Goal: Task Accomplishment & Management: Manage account settings

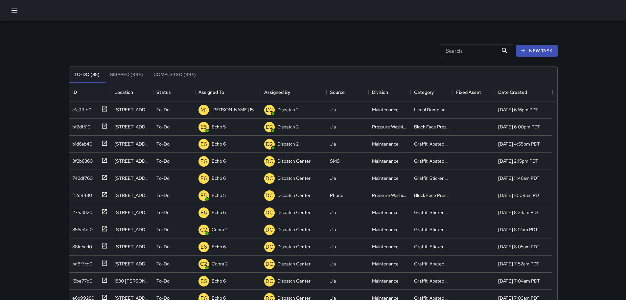
scroll to position [274, 484]
click at [103, 108] on icon at bounding box center [104, 109] width 7 height 7
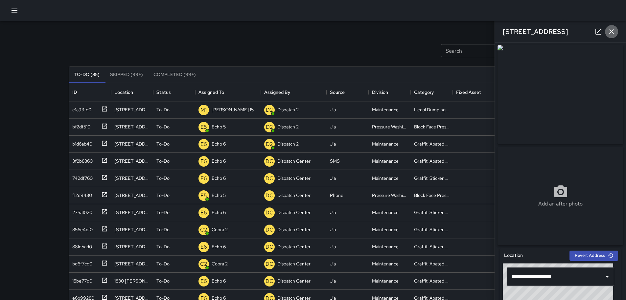
click at [615, 29] on icon "button" at bounding box center [612, 32] width 8 height 8
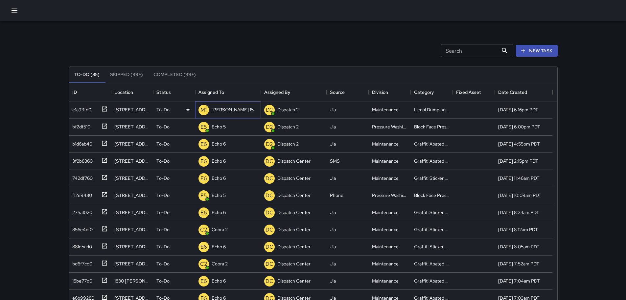
click at [219, 107] on p "[PERSON_NAME] 15" at bounding box center [233, 109] width 42 height 7
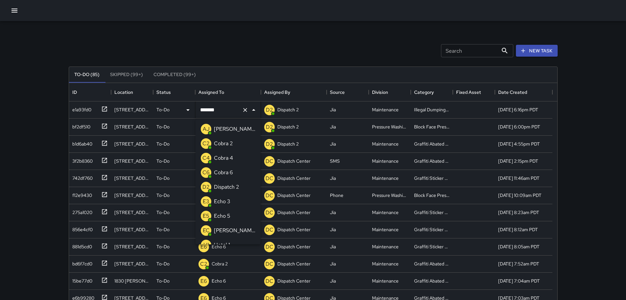
scroll to position [702, 0]
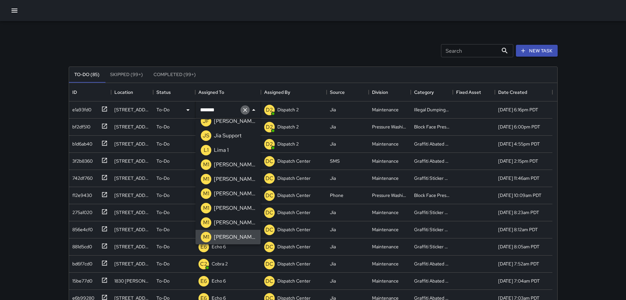
click at [247, 111] on icon "Clear" at bounding box center [245, 110] width 4 height 4
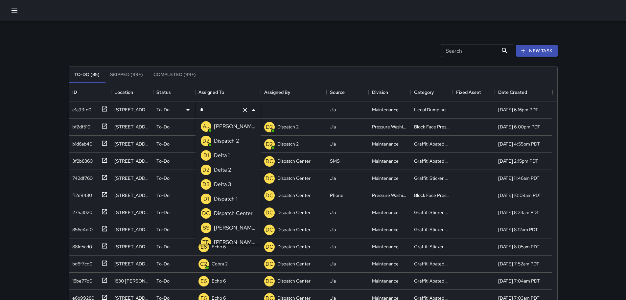
type input "**"
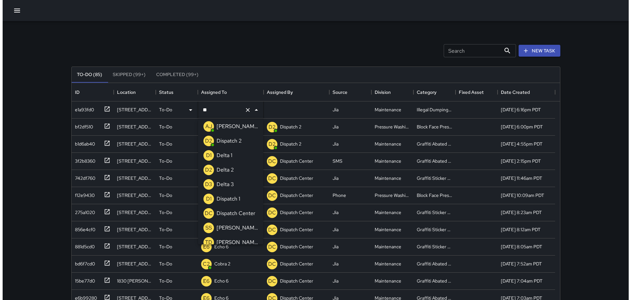
scroll to position [0, 0]
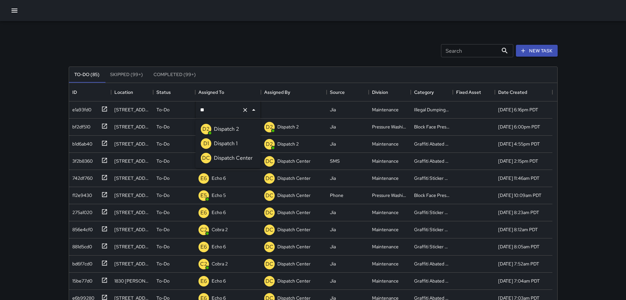
click at [232, 155] on p "Dispatch Center" at bounding box center [233, 158] width 39 height 8
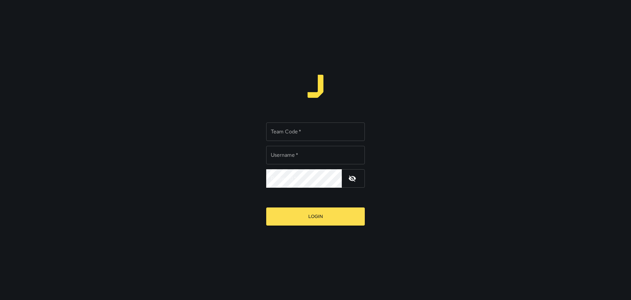
type input "*********"
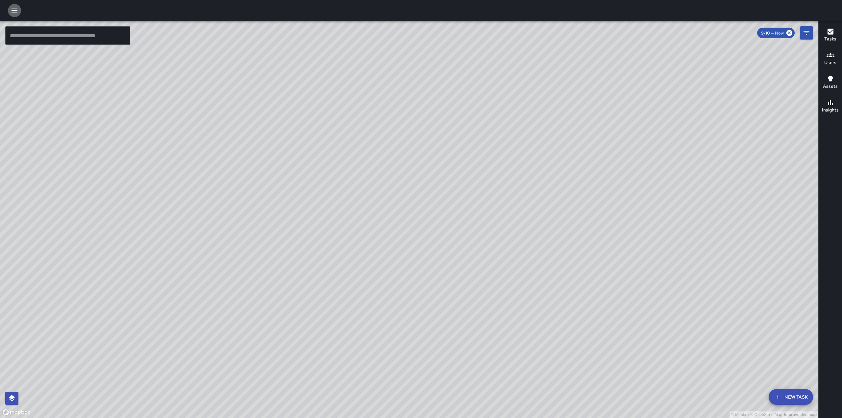
click at [13, 9] on icon "button" at bounding box center [15, 11] width 6 height 4
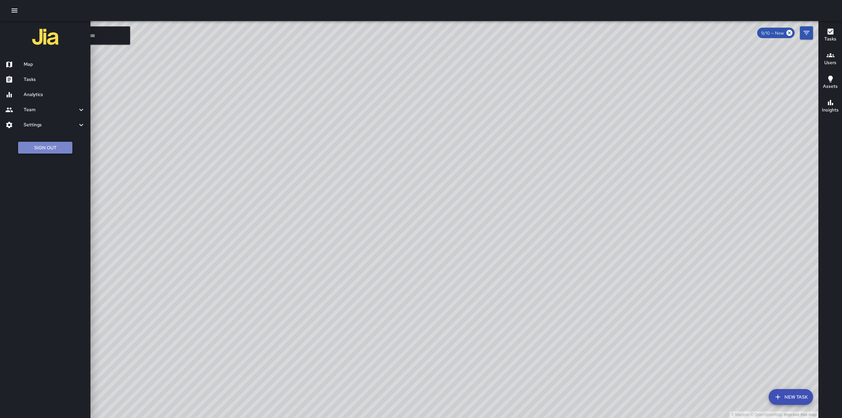
click at [61, 153] on button "Sign Out" at bounding box center [45, 148] width 54 height 12
